Goal: Information Seeking & Learning: Learn about a topic

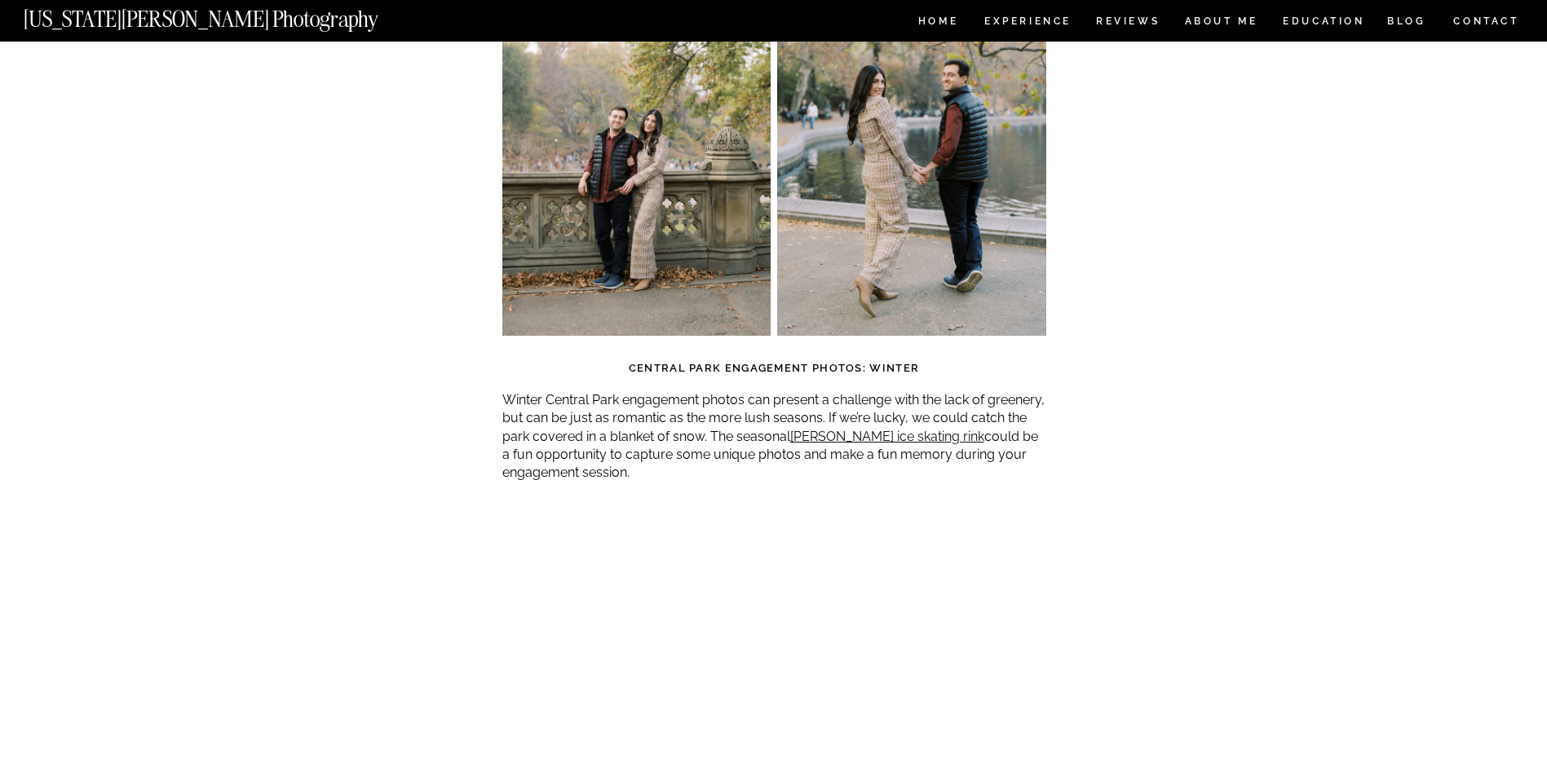
scroll to position [4403, 0]
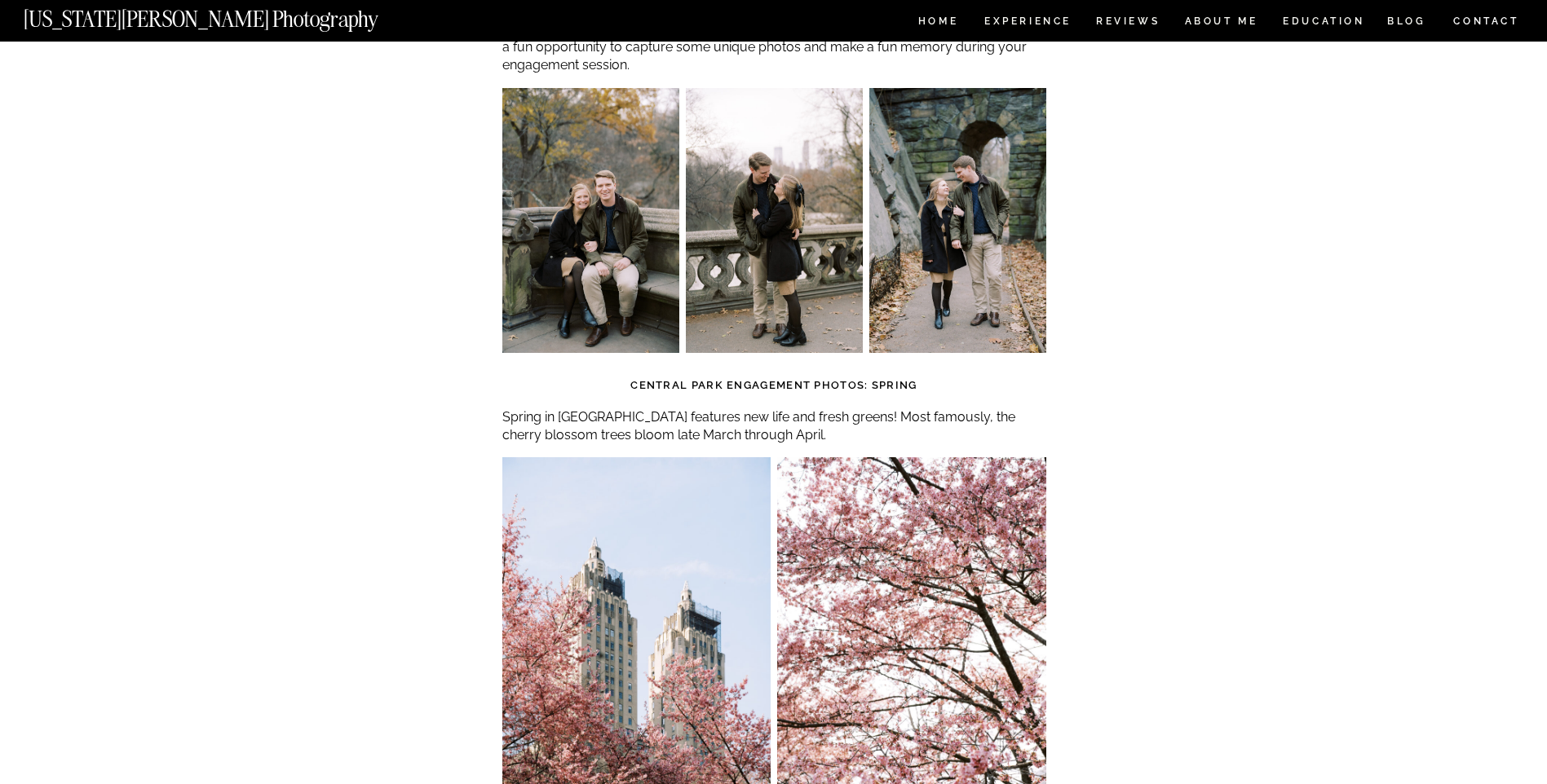
click at [98, 20] on nav "[US_STATE][PERSON_NAME] Photography" at bounding box center [228, 15] width 410 height 14
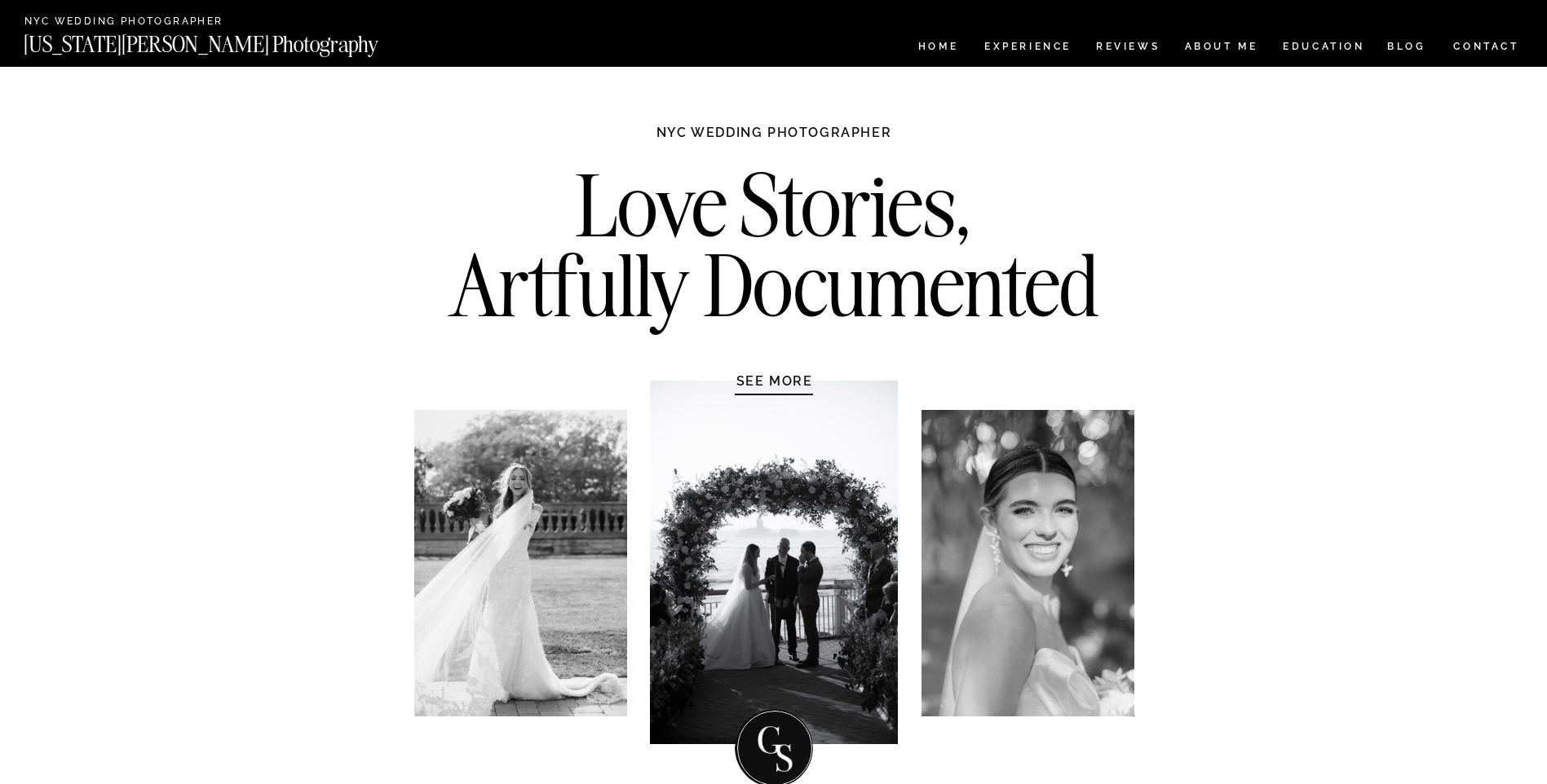
click at [1471, 47] on nav "CONTACT" at bounding box center [1486, 46] width 68 height 18
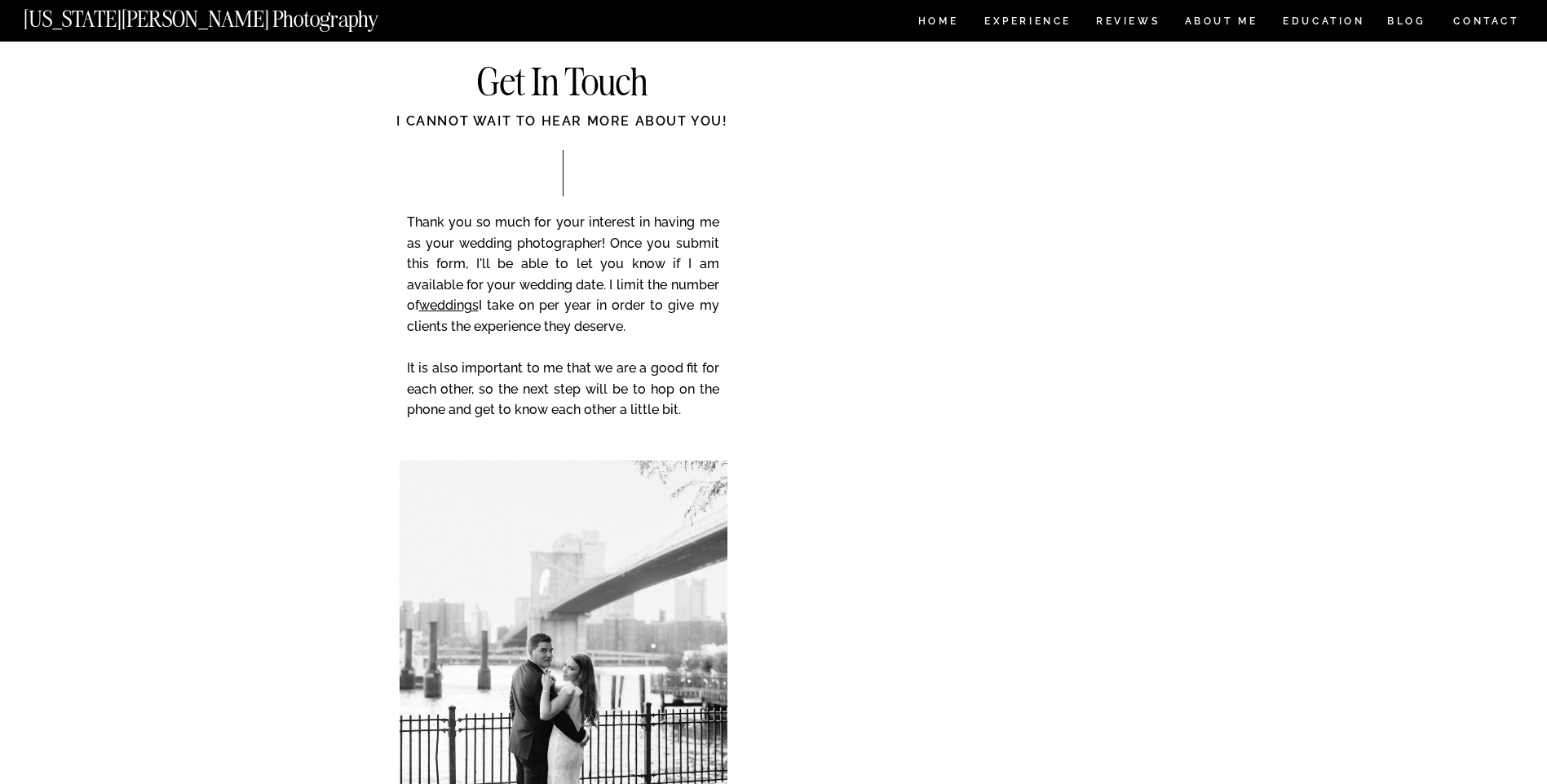
scroll to position [82, 0]
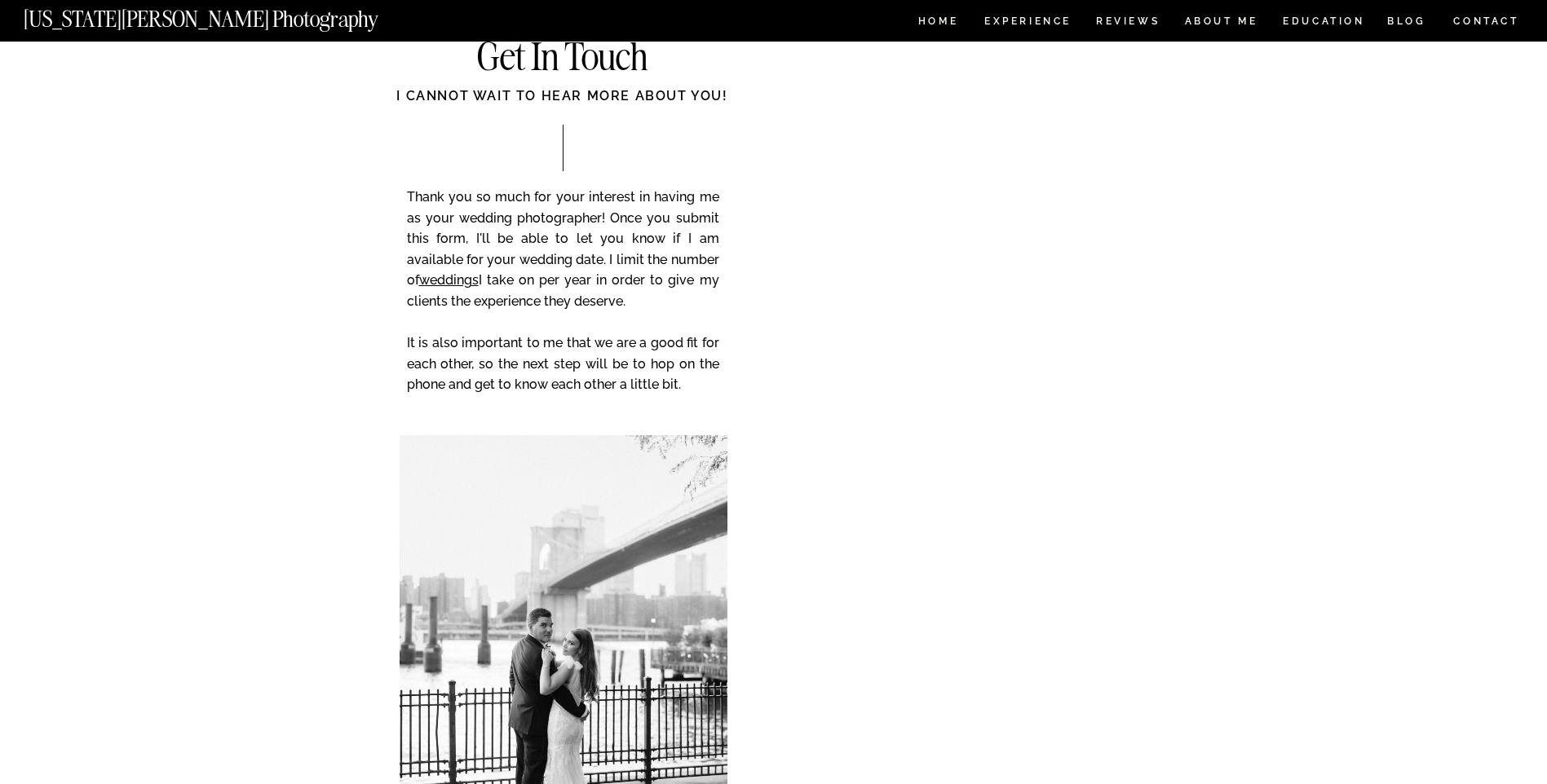
click at [1406, 422] on div "CONTACT BLOG REVIEWS ABOUT ME Experience EDUCATION HOME [US_STATE][PERSON_NAME]…" at bounding box center [774, 699] width 1547 height 1561
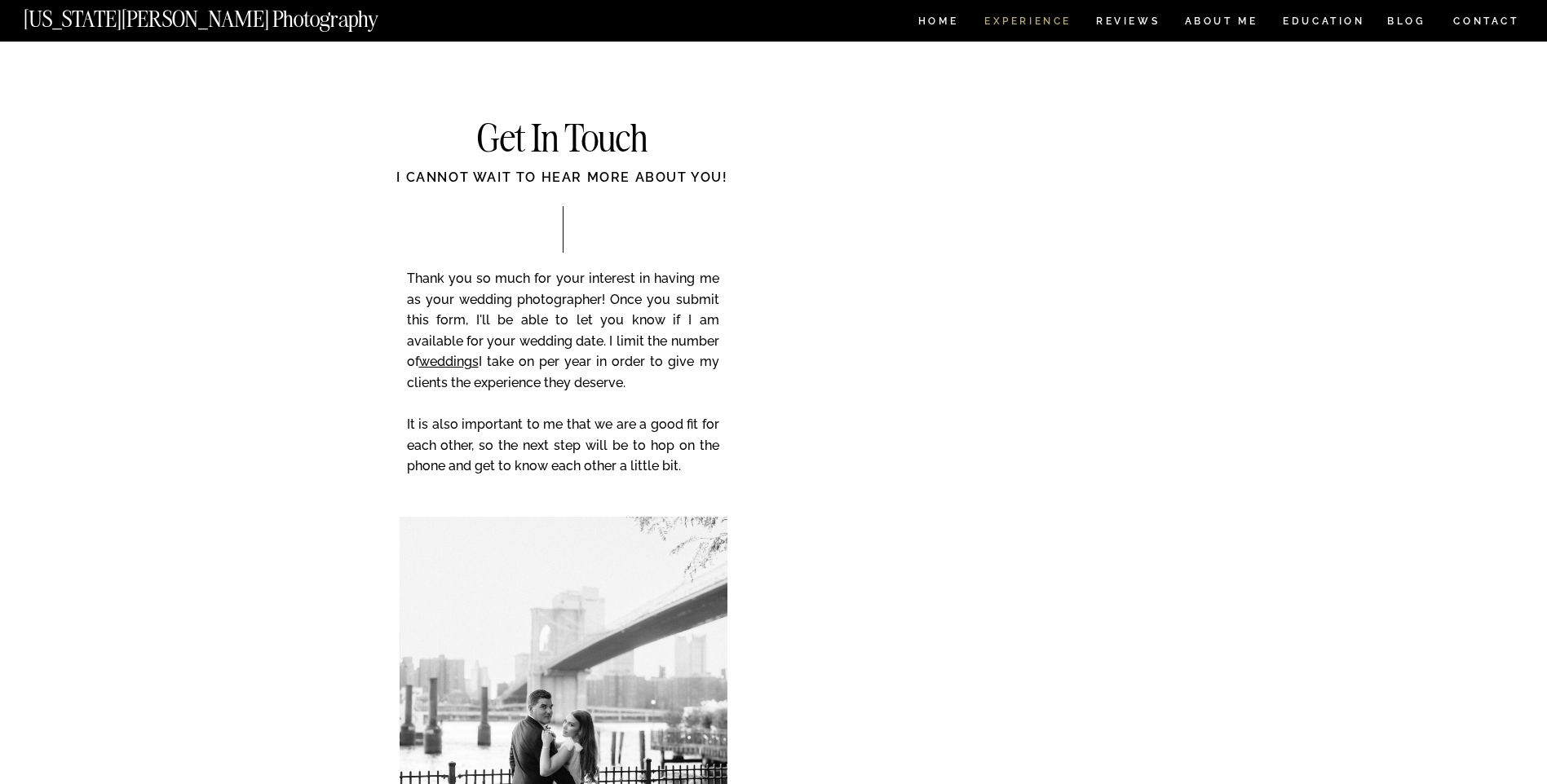
click at [1049, 17] on nav "Experience" at bounding box center [1027, 24] width 86 height 14
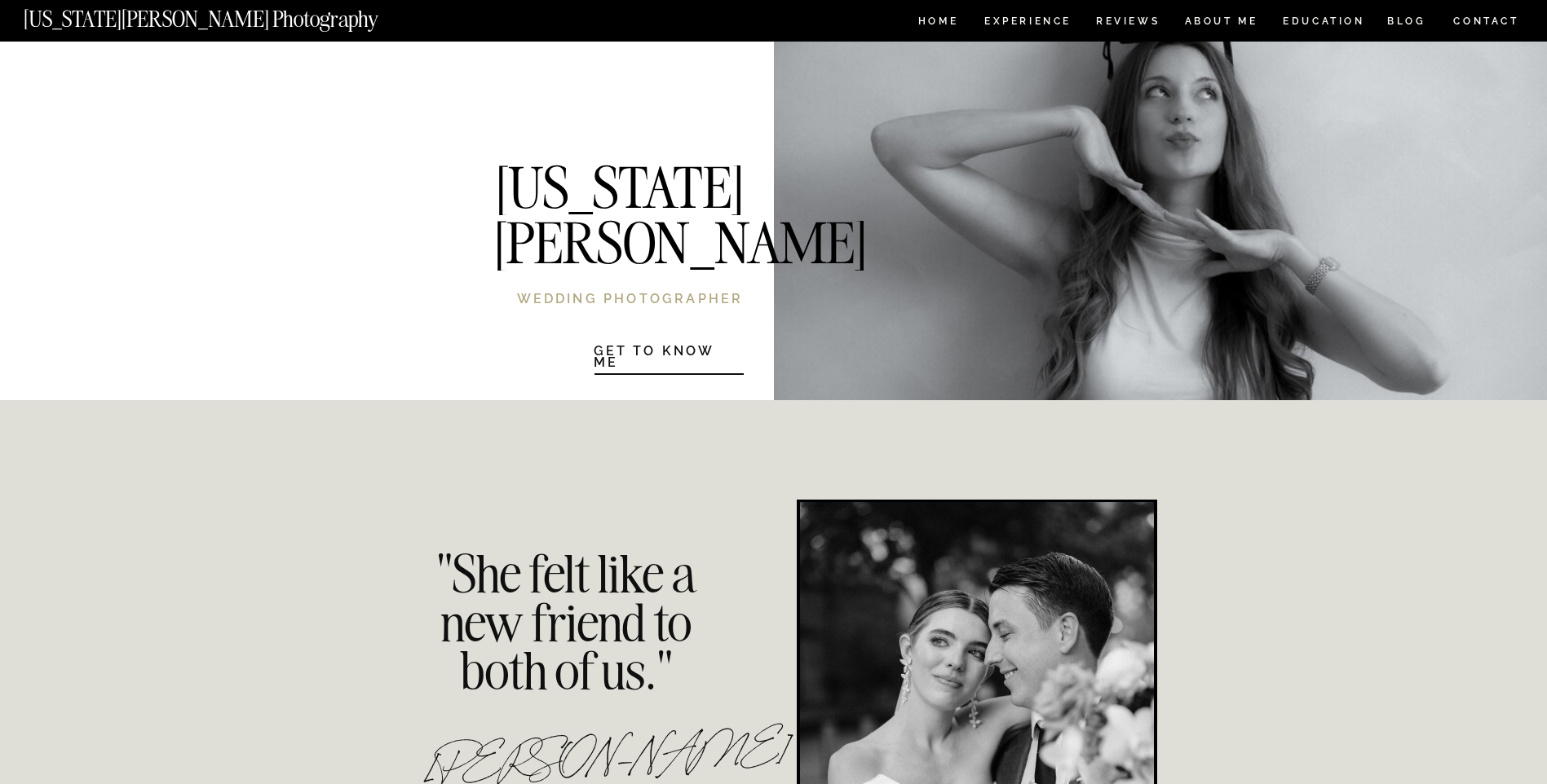
scroll to position [3099, 0]
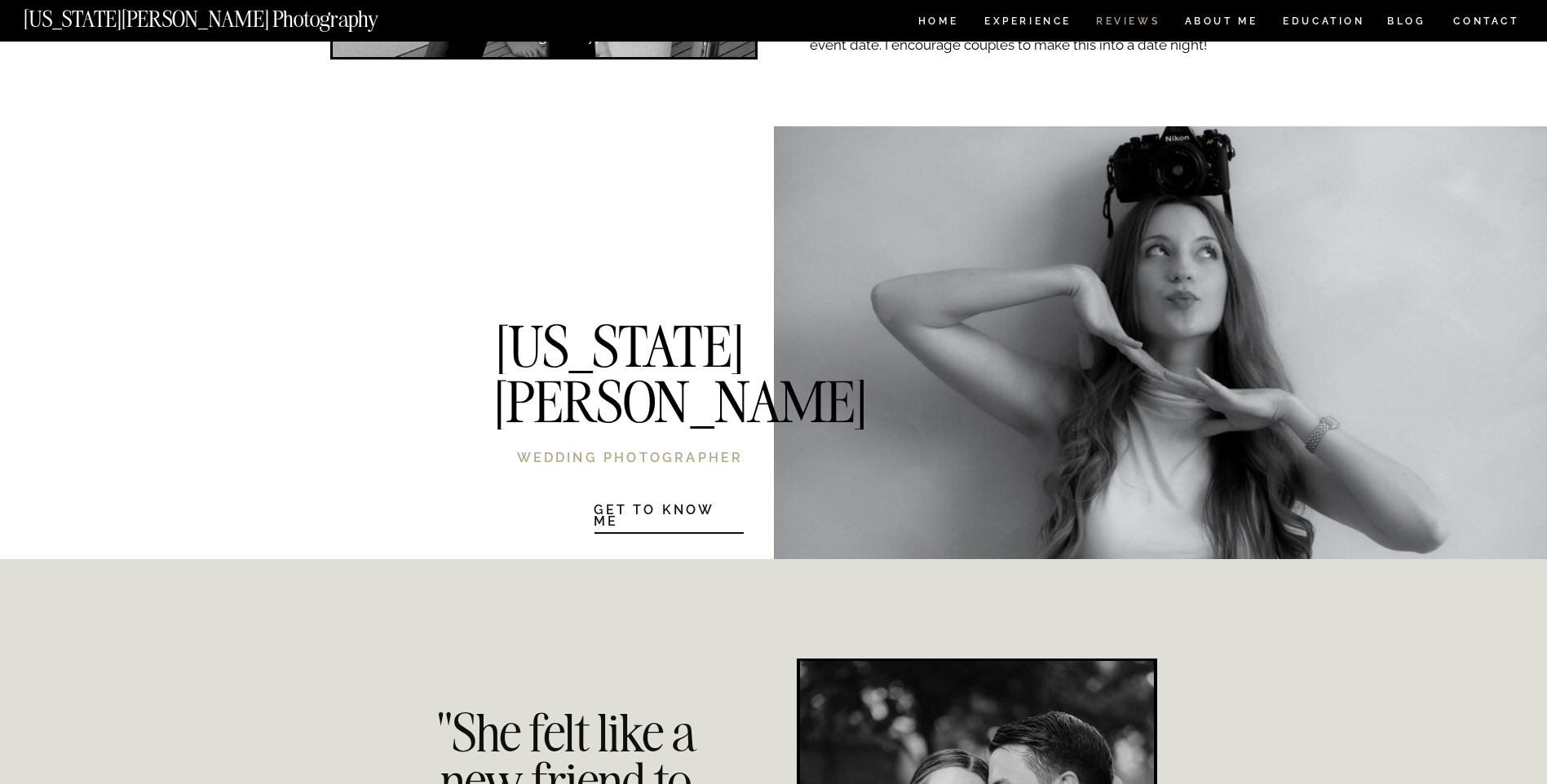
click at [1117, 30] on p "Your full gallery will be delivered eight weeks following your event date. I en…" at bounding box center [1021, 33] width 424 height 39
click at [1106, 15] on p "Your full gallery will be delivered eight weeks following your event date. I en…" at bounding box center [1021, 33] width 424 height 39
click at [1104, 21] on nav "REVIEWS" at bounding box center [1126, 24] width 61 height 14
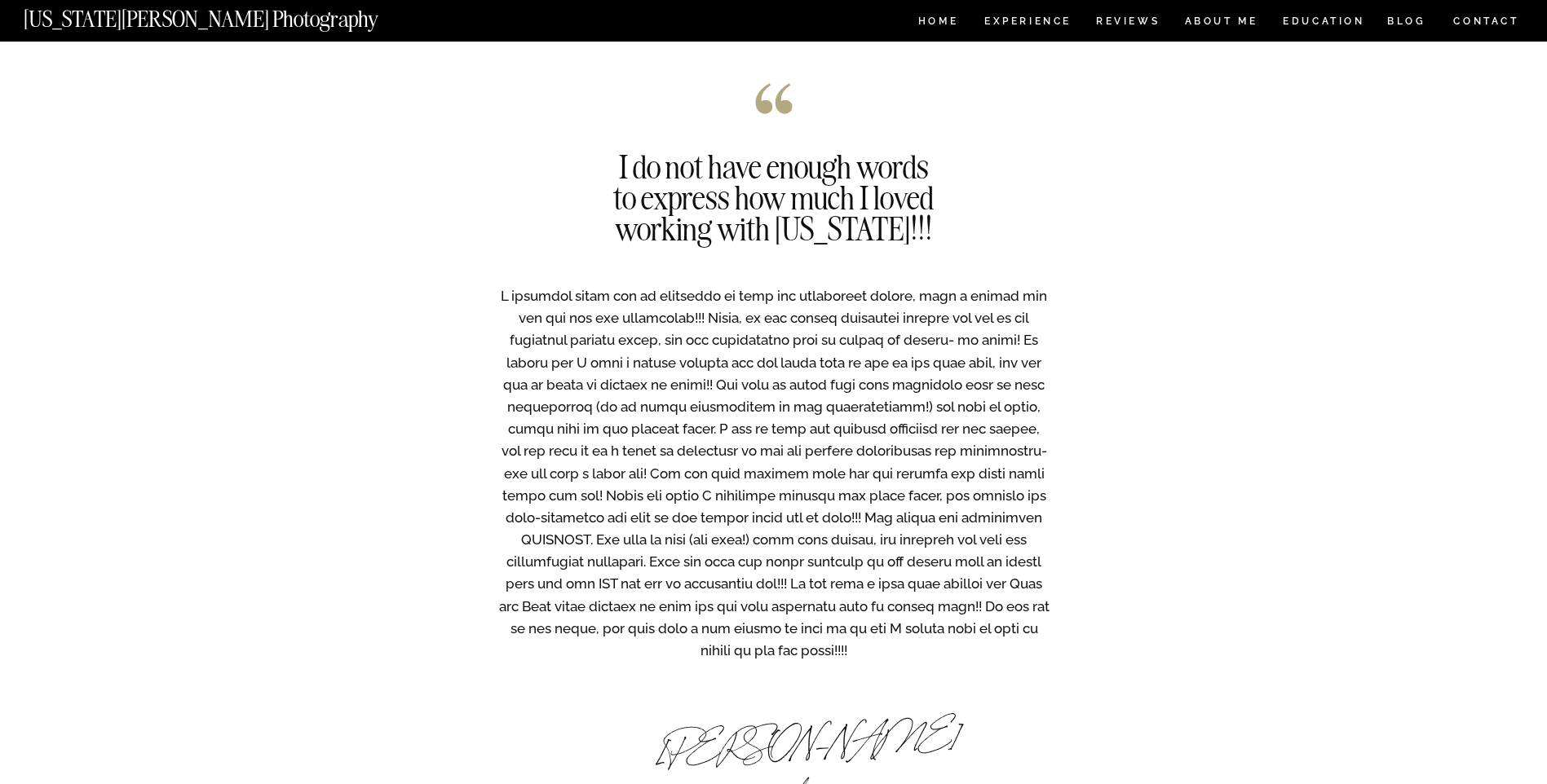
scroll to position [1305, 0]
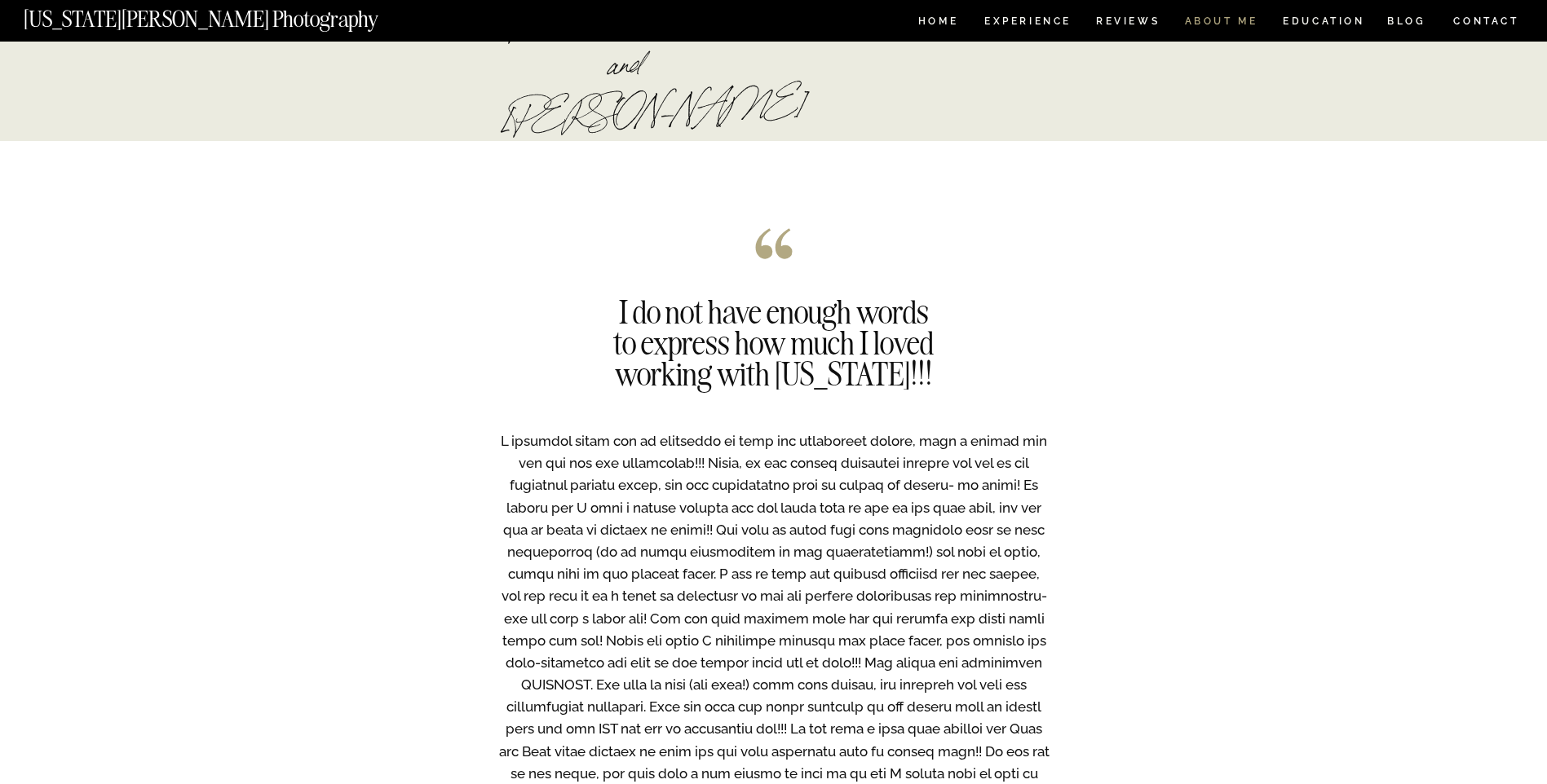
click at [1228, 22] on nav "ABOUT ME" at bounding box center [1222, 24] width 75 height 14
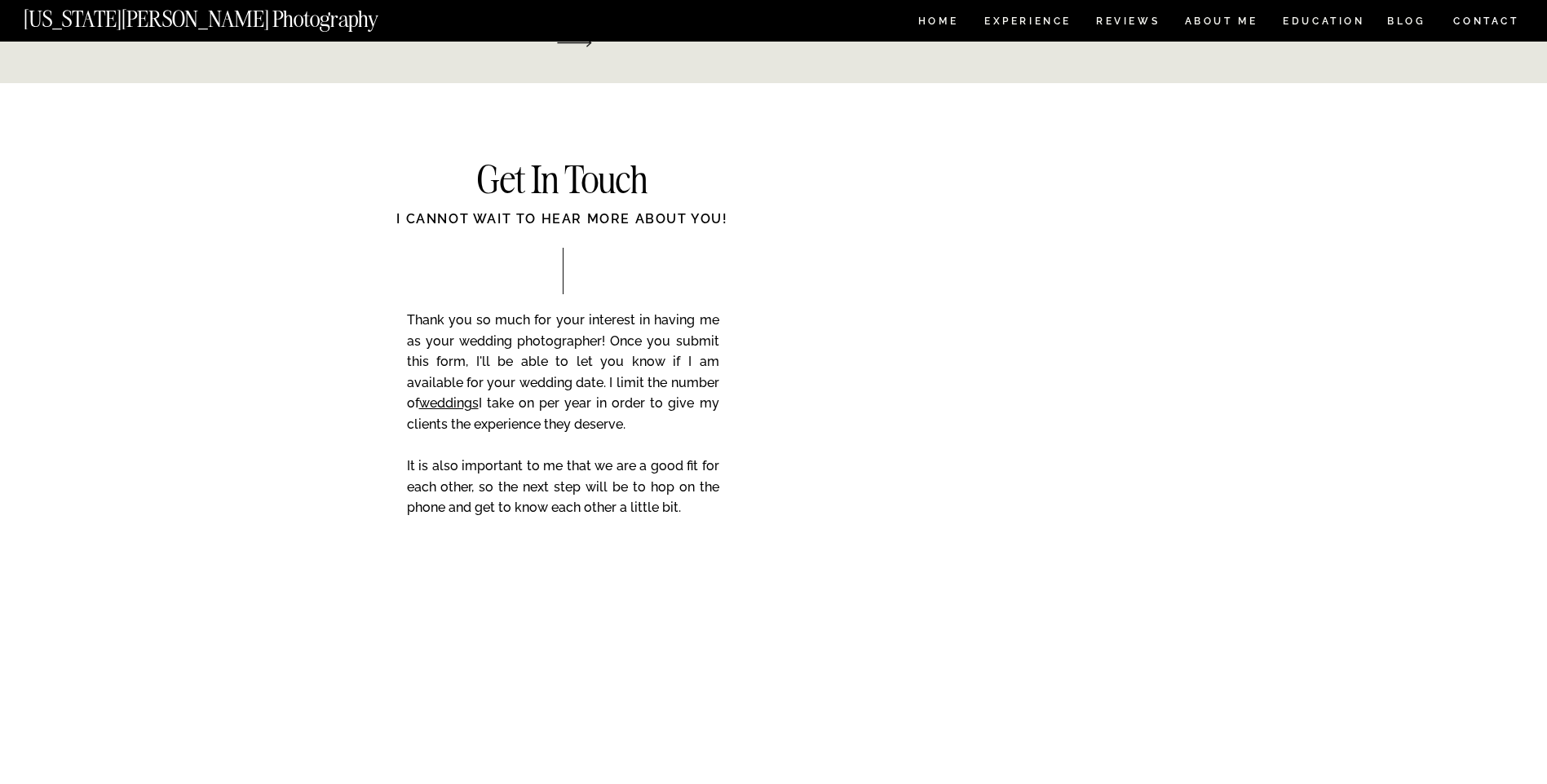
scroll to position [3017, 0]
